Goal: Transaction & Acquisition: Book appointment/travel/reservation

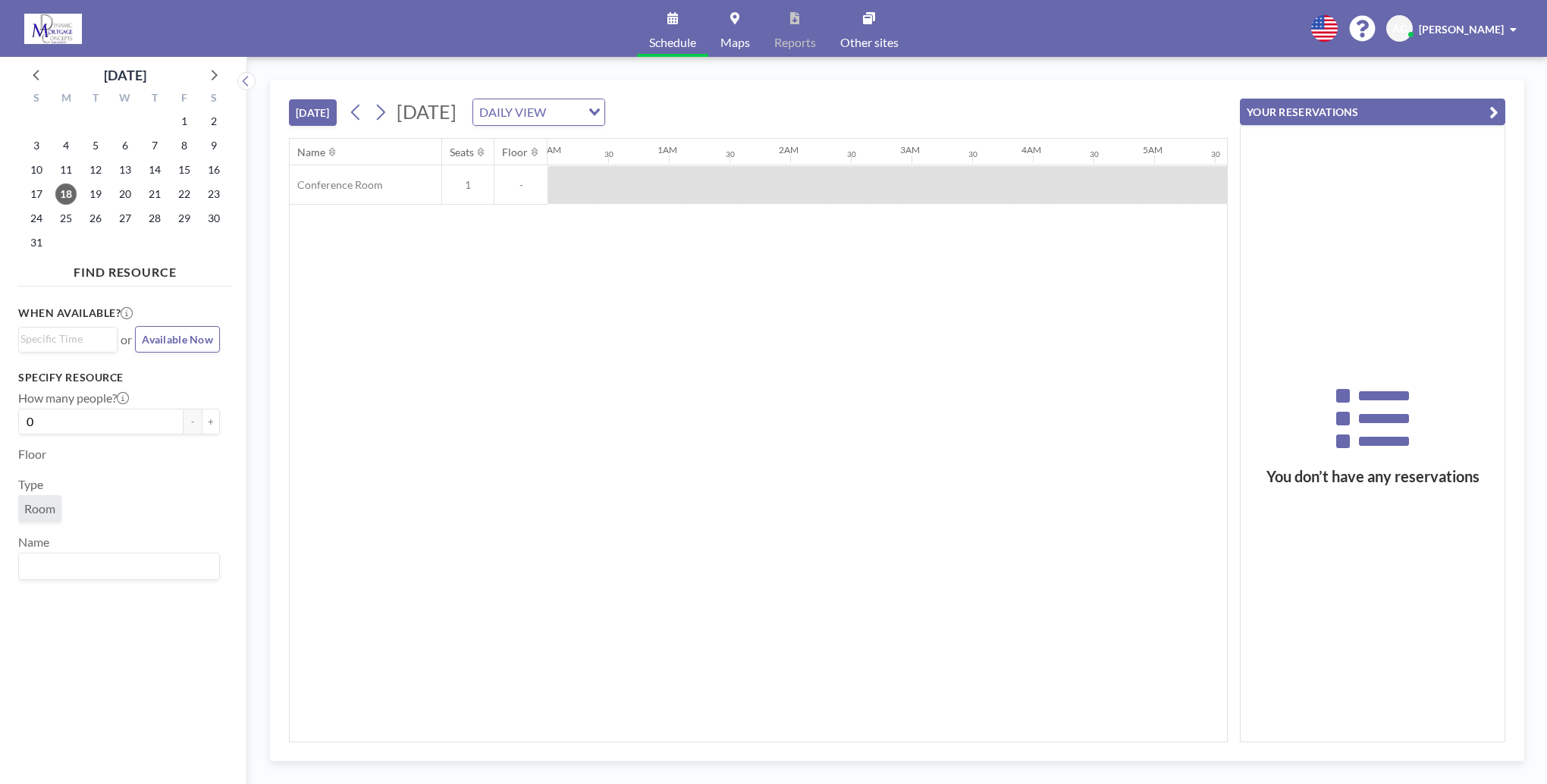
scroll to position [0, 910]
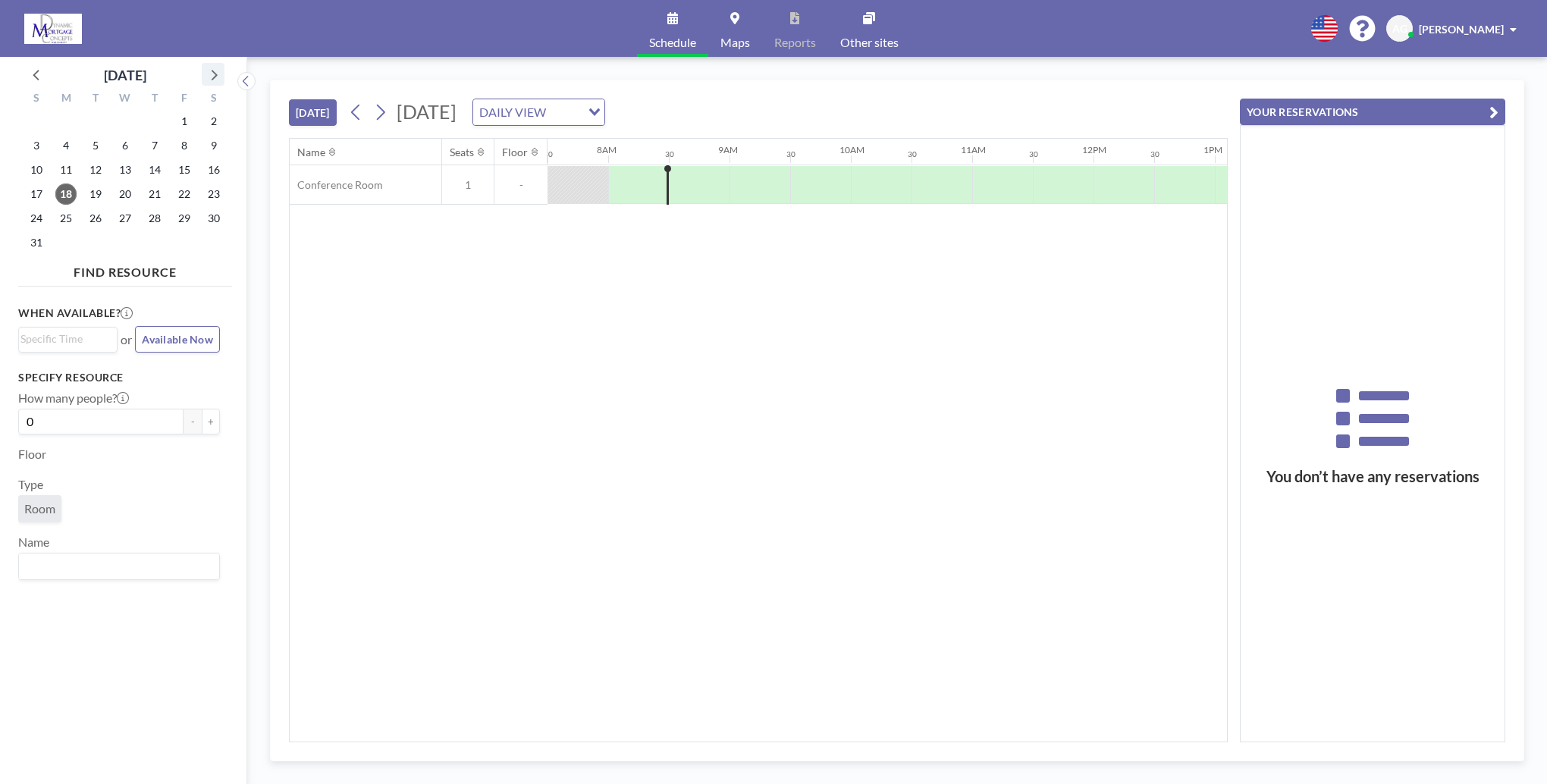
click at [211, 75] on icon at bounding box center [212, 74] width 20 height 20
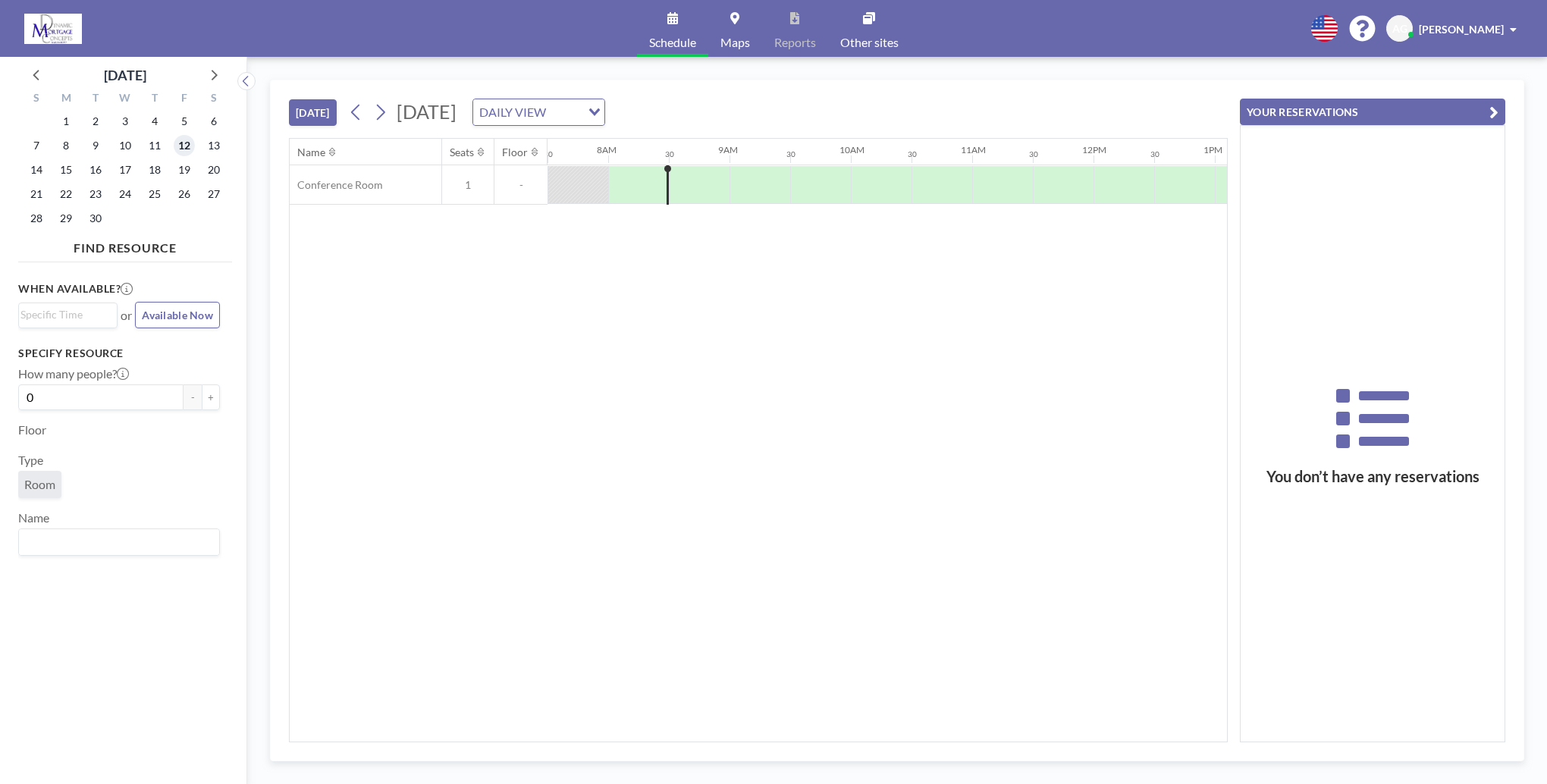
click at [191, 146] on span "12" at bounding box center [184, 145] width 21 height 21
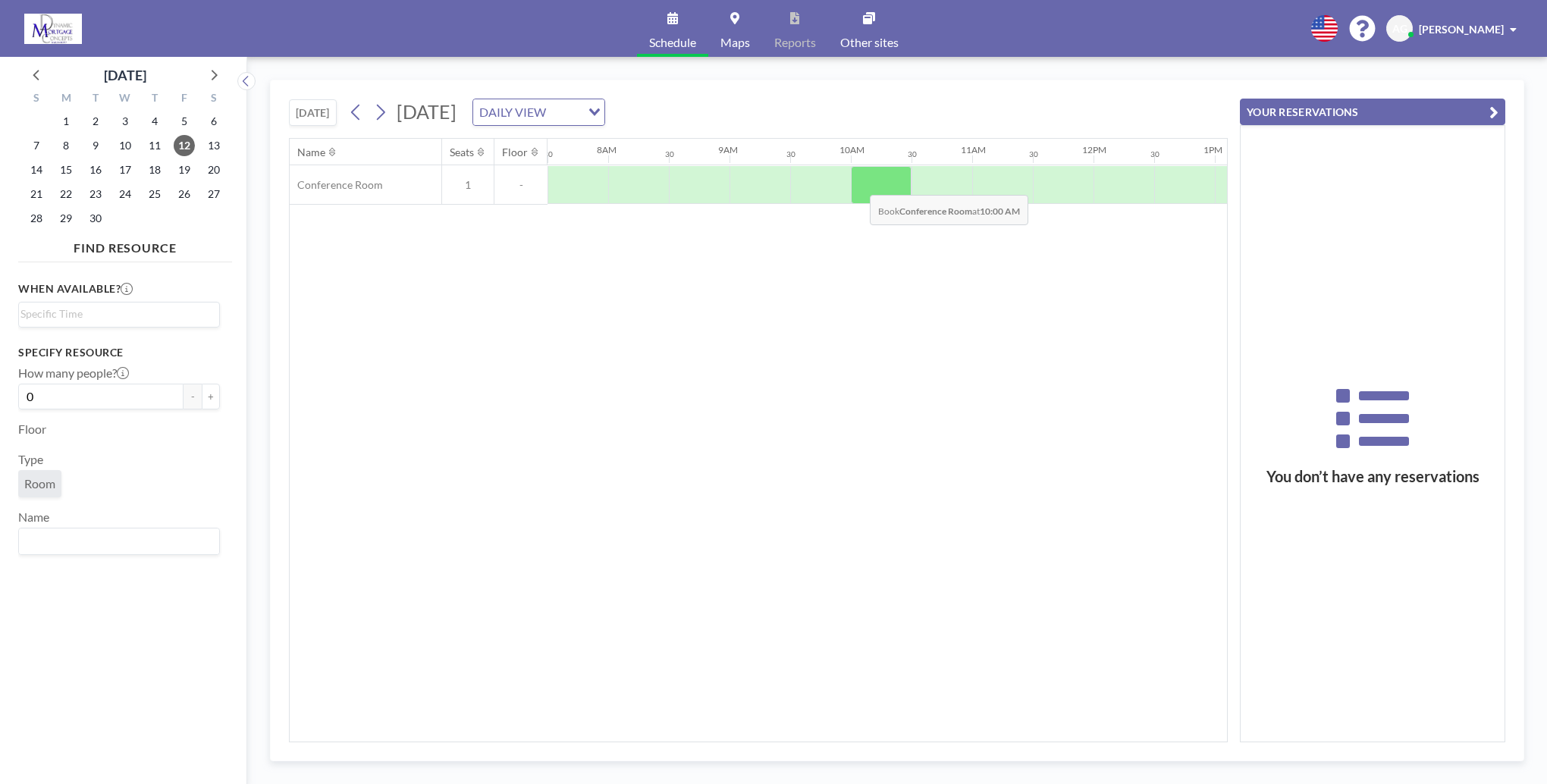
click at [857, 182] on div at bounding box center [880, 185] width 61 height 37
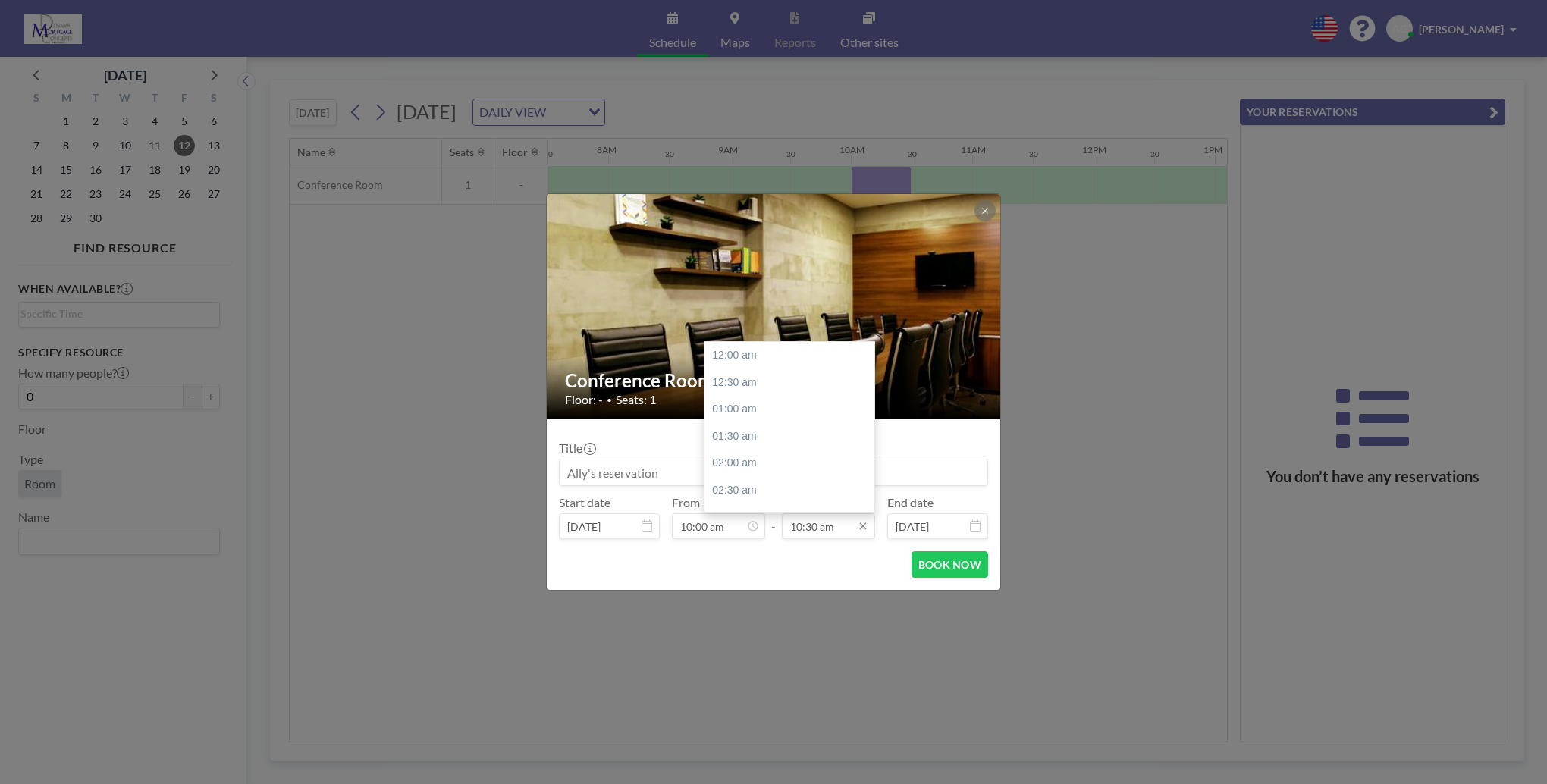
scroll to position [568, 0]
click at [754, 415] on div "11:30 am" at bounding box center [794, 410] width 177 height 27
type input "11:30 am"
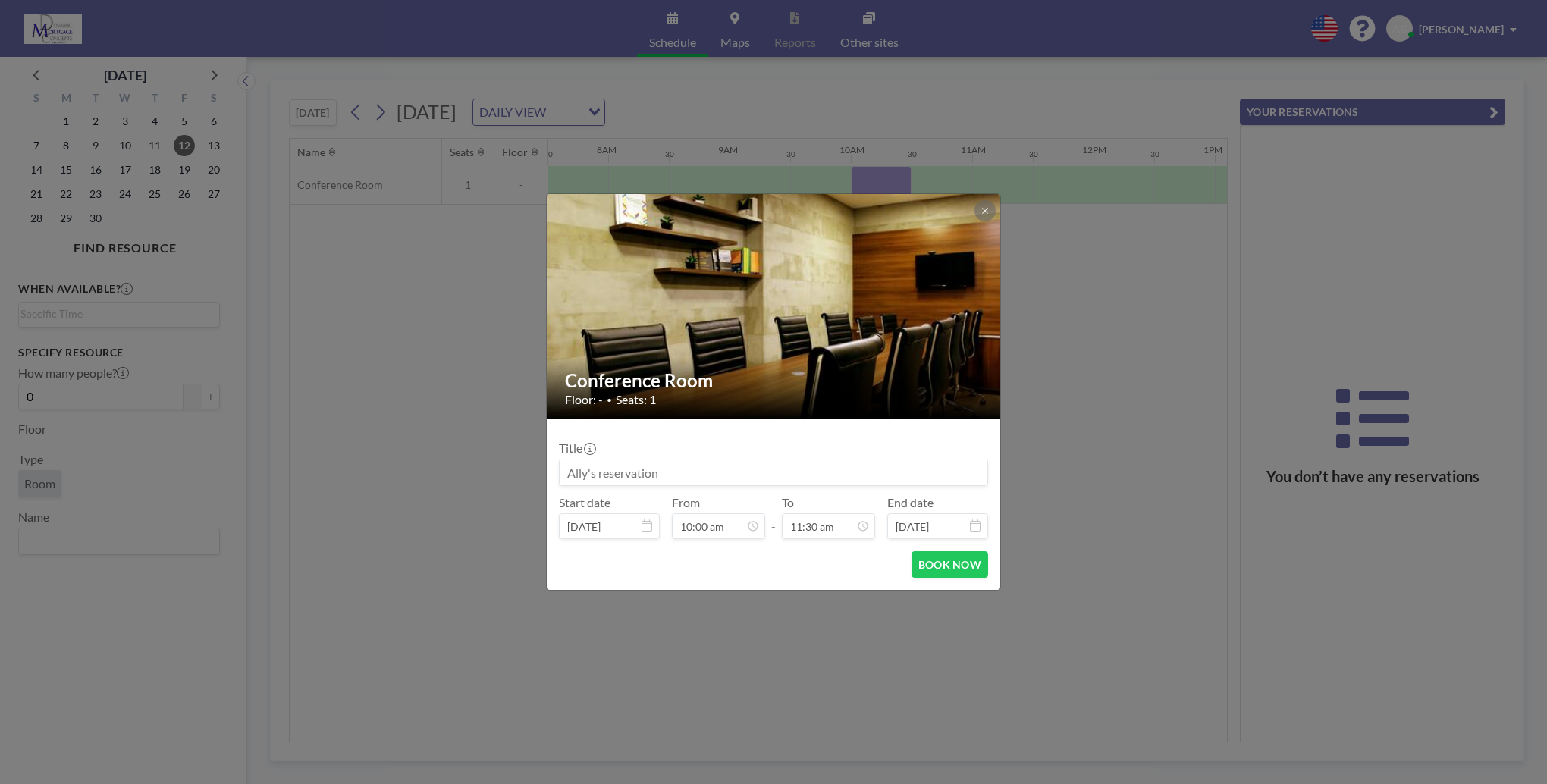
click at [651, 470] on input at bounding box center [774, 472] width 428 height 26
type input "[PERSON_NAME]"
click at [938, 573] on button "BOOK NOW" at bounding box center [950, 564] width 77 height 26
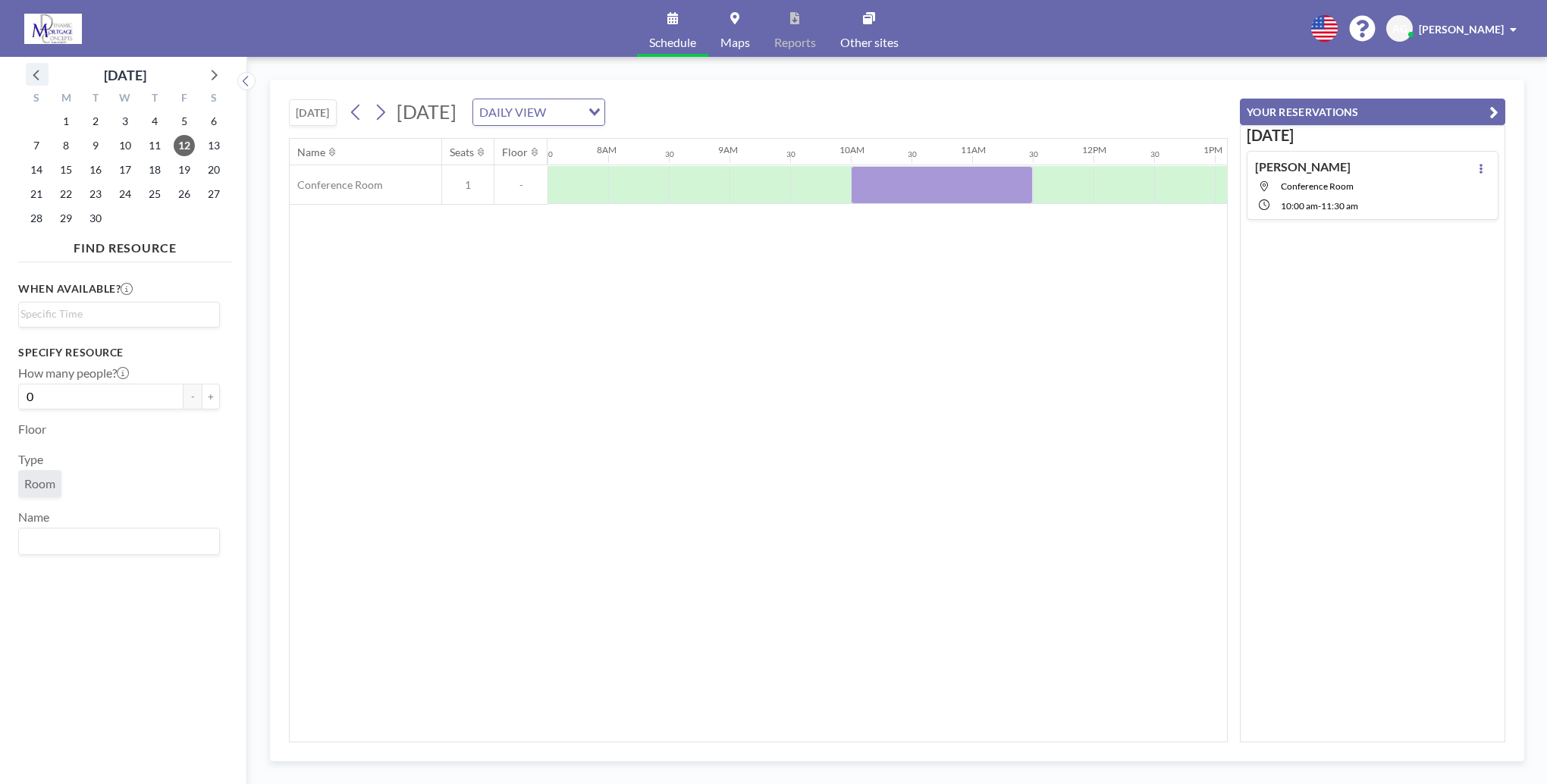
click at [35, 71] on icon at bounding box center [37, 74] width 20 height 20
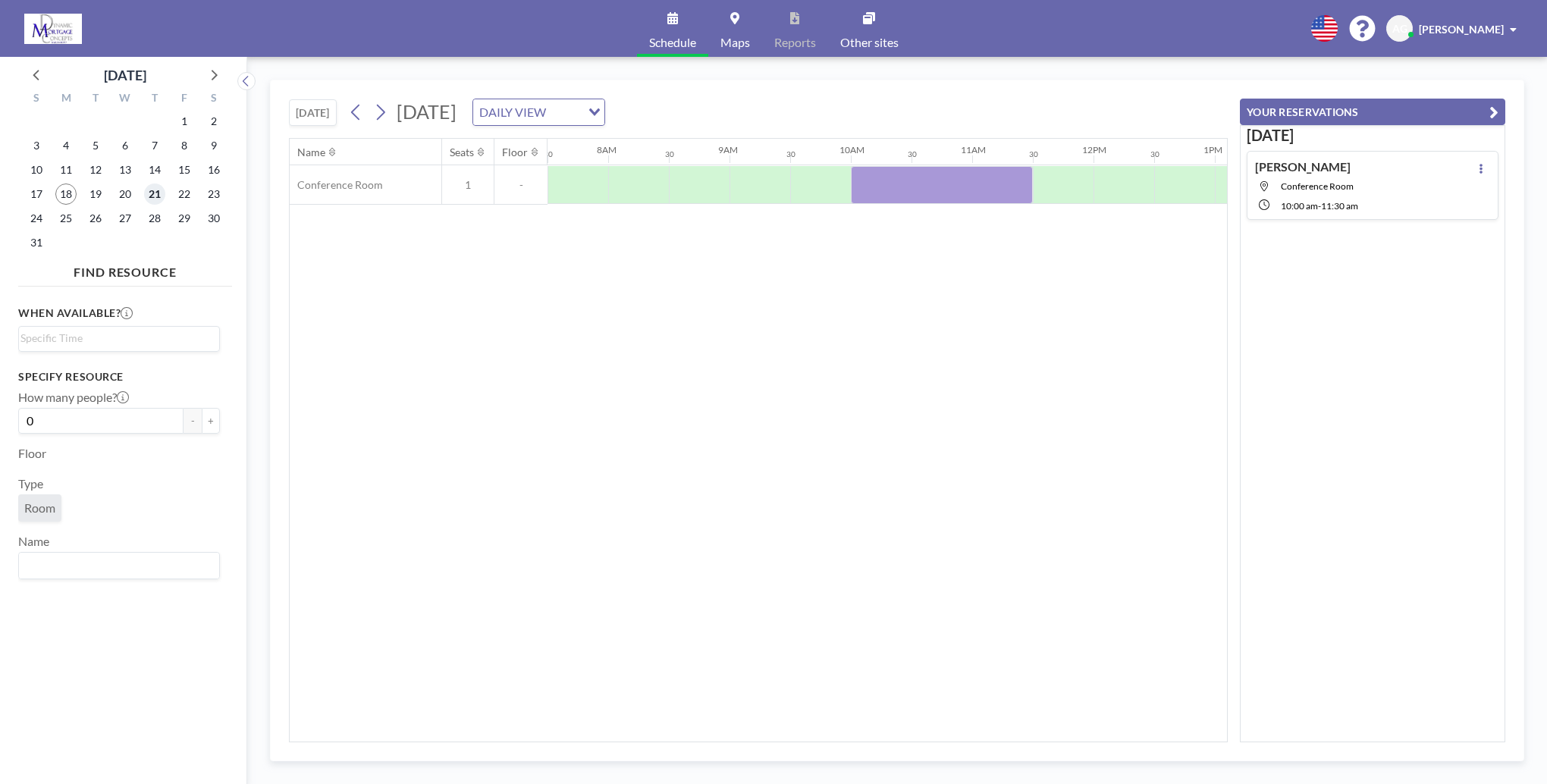
click at [148, 200] on span "21" at bounding box center [154, 193] width 21 height 21
click at [926, 195] on div at bounding box center [942, 185] width 61 height 37
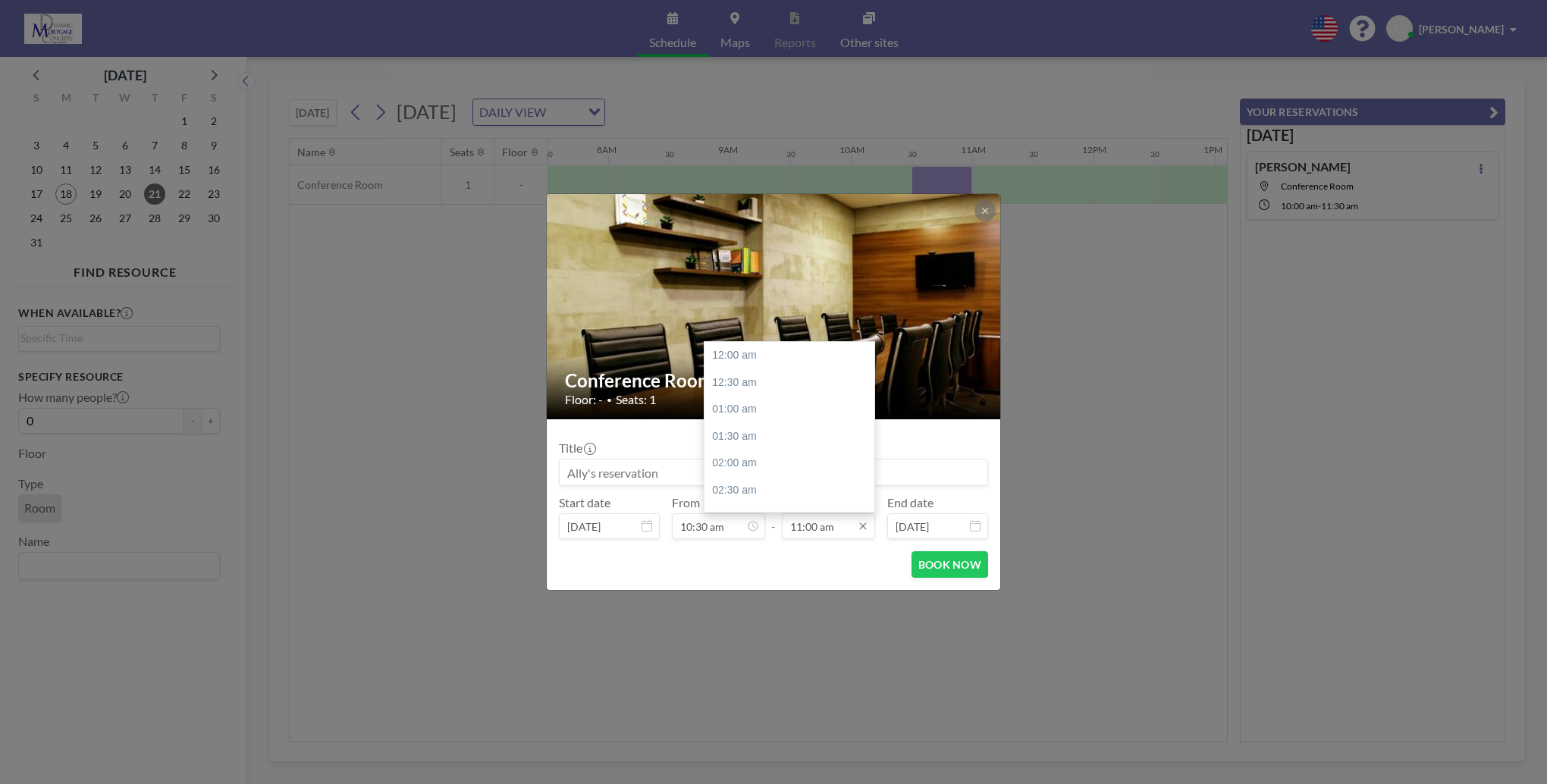
scroll to position [594, 0]
click at [770, 438] on div "12:30 pm" at bounding box center [794, 437] width 177 height 27
type input "12:30 pm"
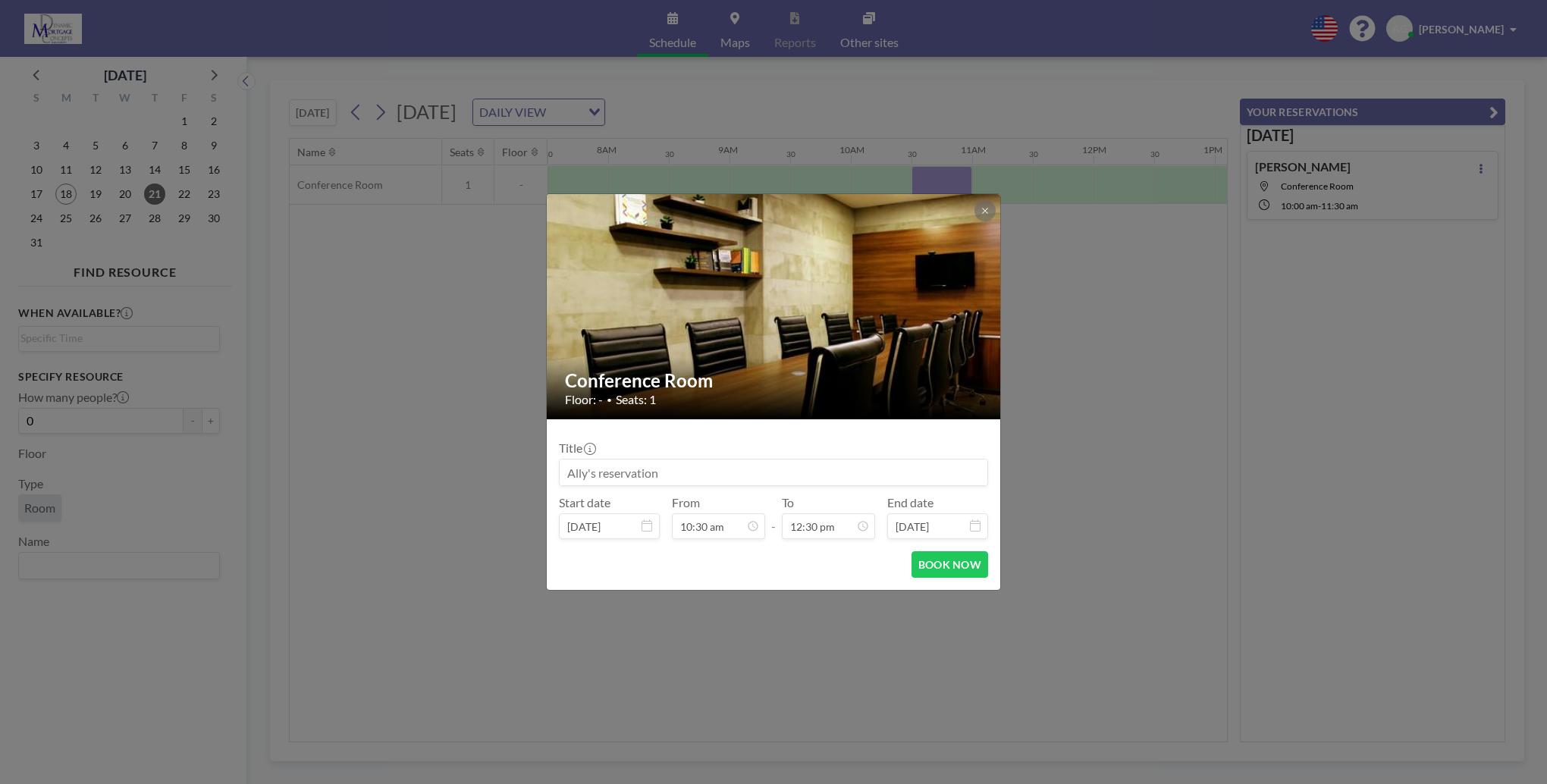
click at [817, 463] on input at bounding box center [774, 472] width 428 height 26
type input "[PERSON_NAME]"
click at [959, 569] on button "BOOK NOW" at bounding box center [950, 564] width 77 height 26
